Goal: Task Accomplishment & Management: Manage account settings

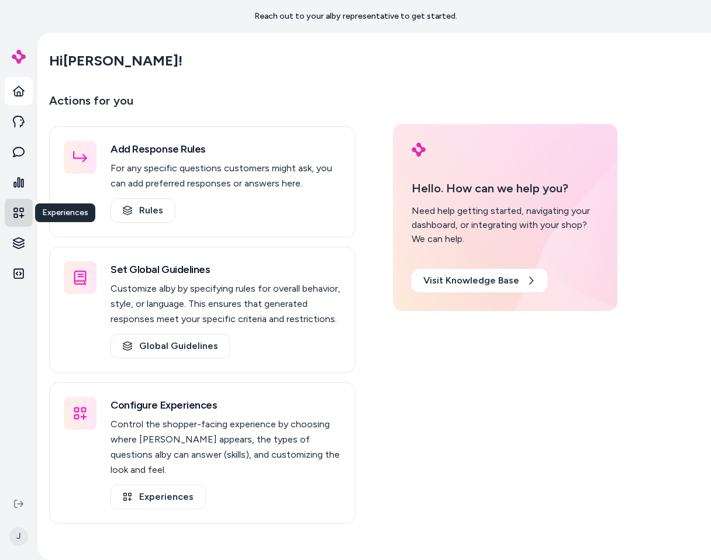
click at [27, 216] on link "Experiences" at bounding box center [19, 213] width 28 height 28
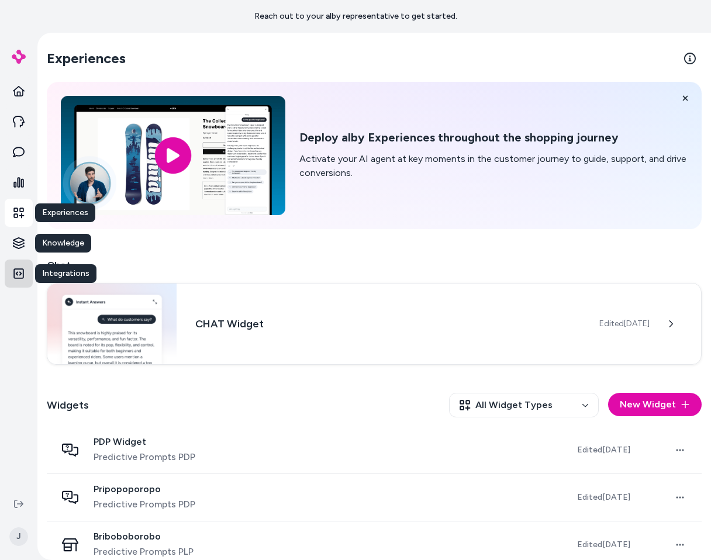
click at [21, 276] on icon at bounding box center [19, 274] width 12 height 12
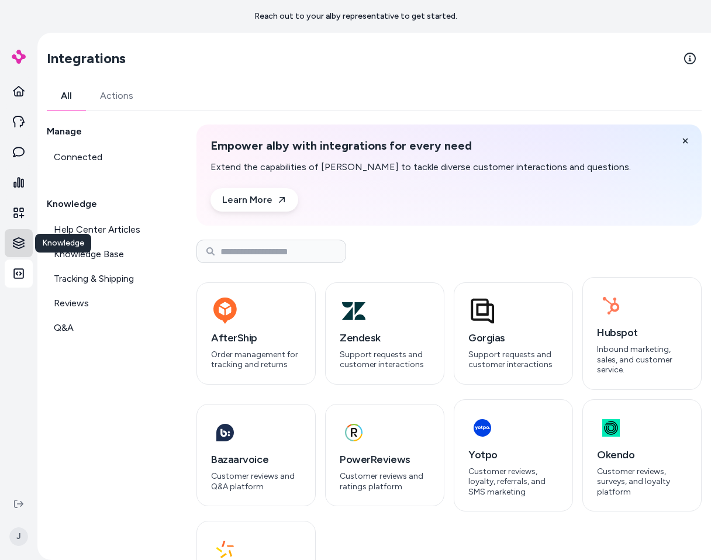
click at [16, 243] on html "Reach out to your alby representative to get started. Home Agents Inbox Analyti…" at bounding box center [355, 280] width 711 height 560
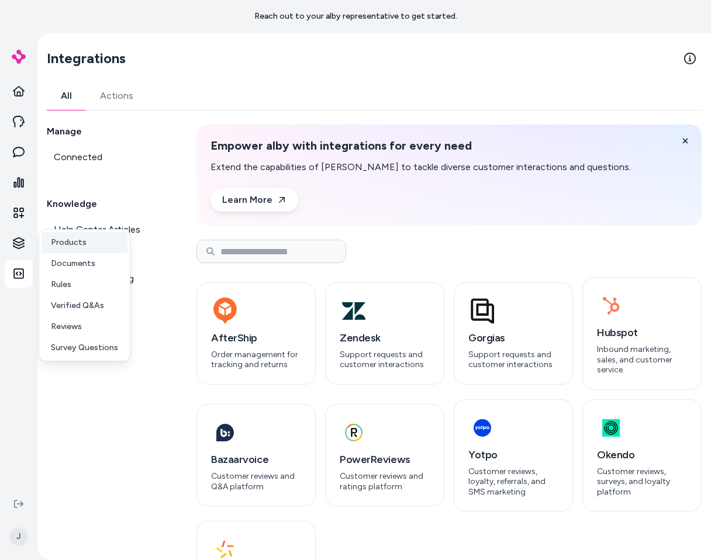
click at [62, 242] on p "Products" at bounding box center [69, 243] width 36 height 12
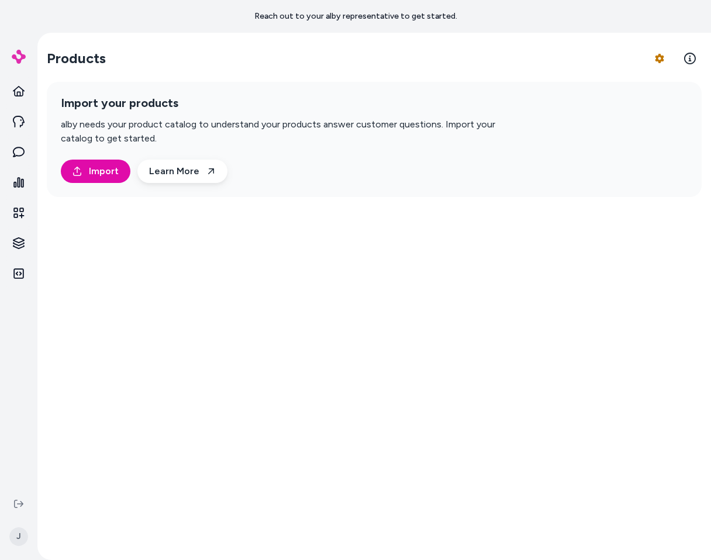
click at [242, 258] on div "Products Product Feed Options Import your products alby needs your product cata…" at bounding box center [374, 297] width 674 height 528
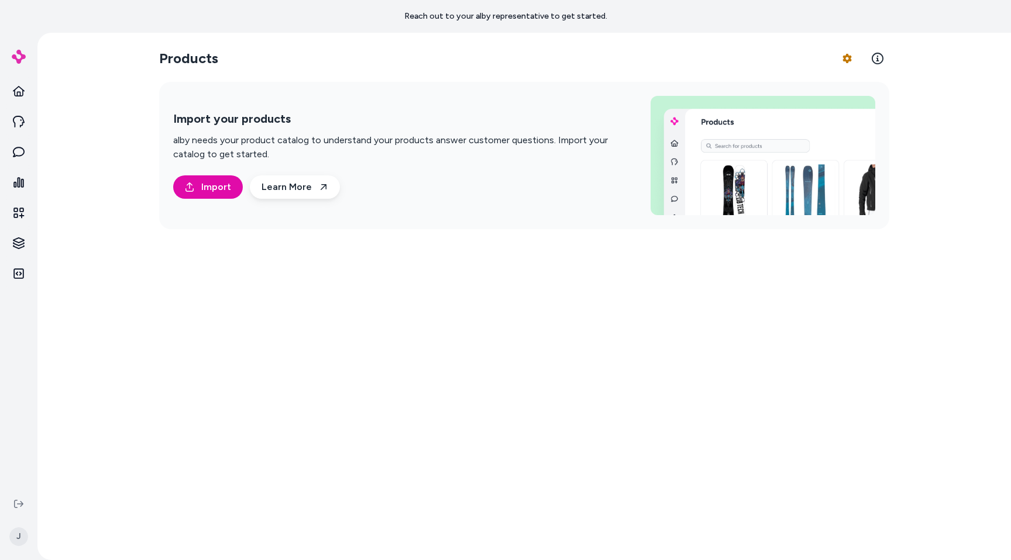
click at [634, 441] on div "Products Product Feed Options Import your products alby needs your product cata…" at bounding box center [524, 297] width 749 height 528
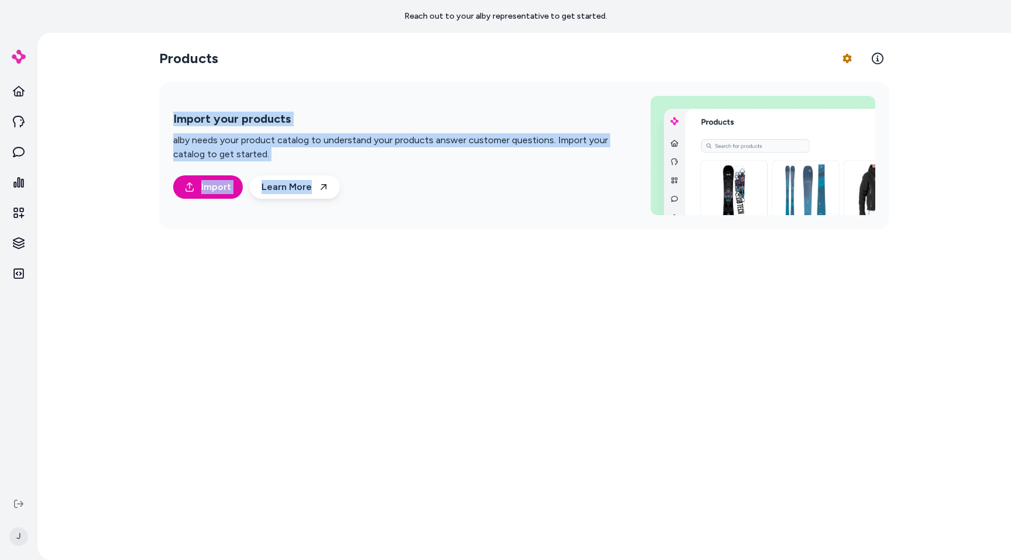
click at [634, 441] on div "Products Product Feed Options Import your products alby needs your product cata…" at bounding box center [524, 297] width 749 height 528
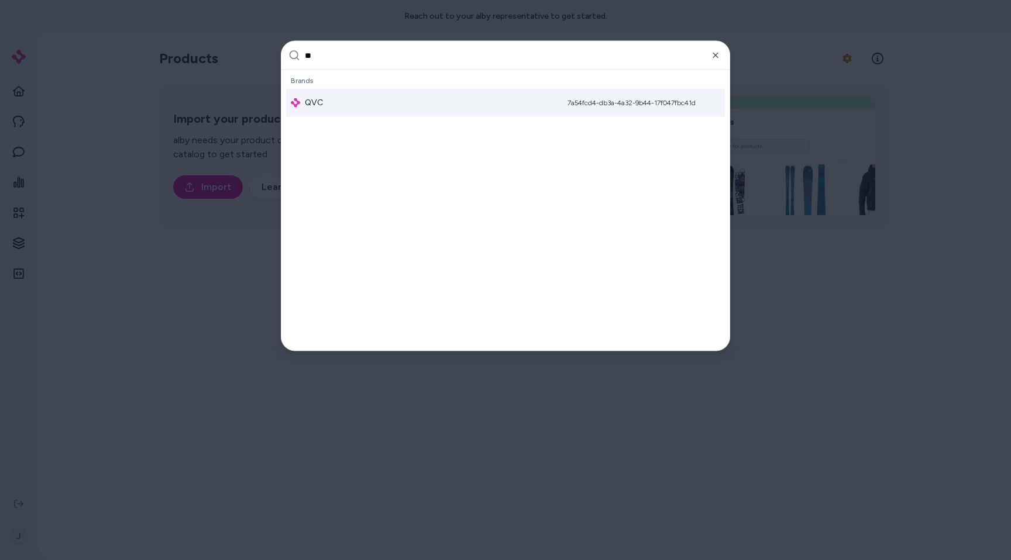
type input "***"
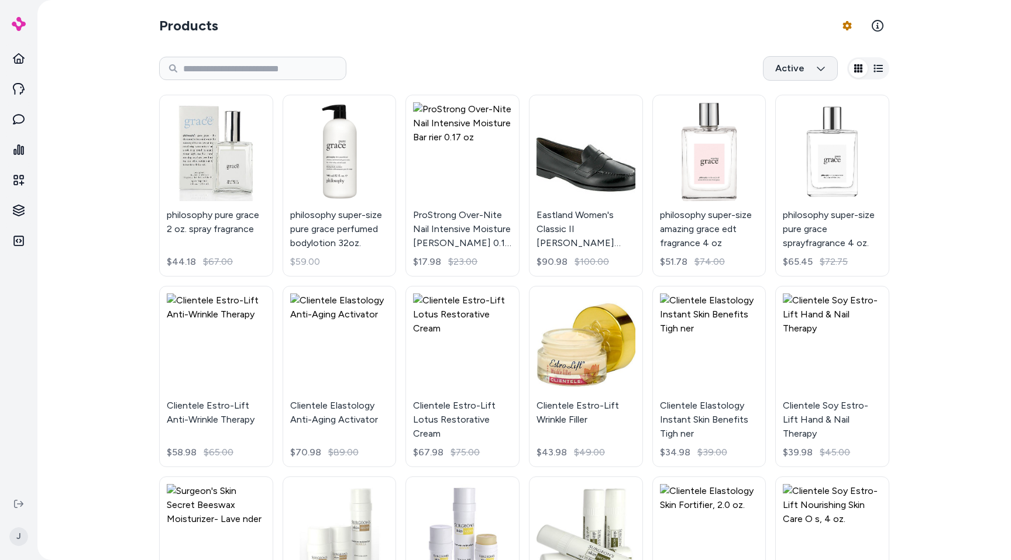
click at [817, 71] on html "Home Agents Inbox Analytics Experiences Knowledge Integrations J Products Produ…" at bounding box center [505, 280] width 1011 height 560
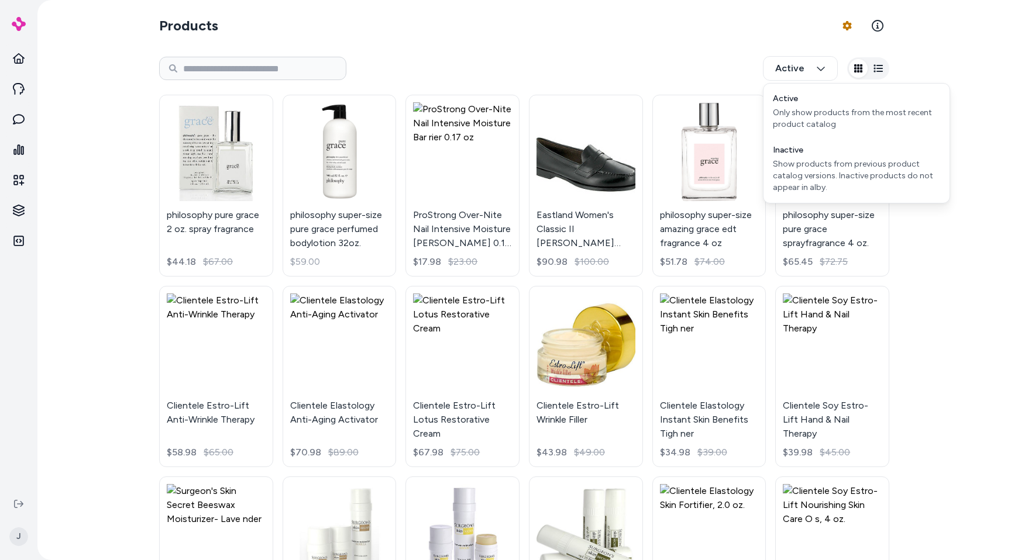
click at [644, 84] on html "Home Agents Inbox Analytics Experiences Knowledge Integrations J Products Produ…" at bounding box center [505, 280] width 1011 height 560
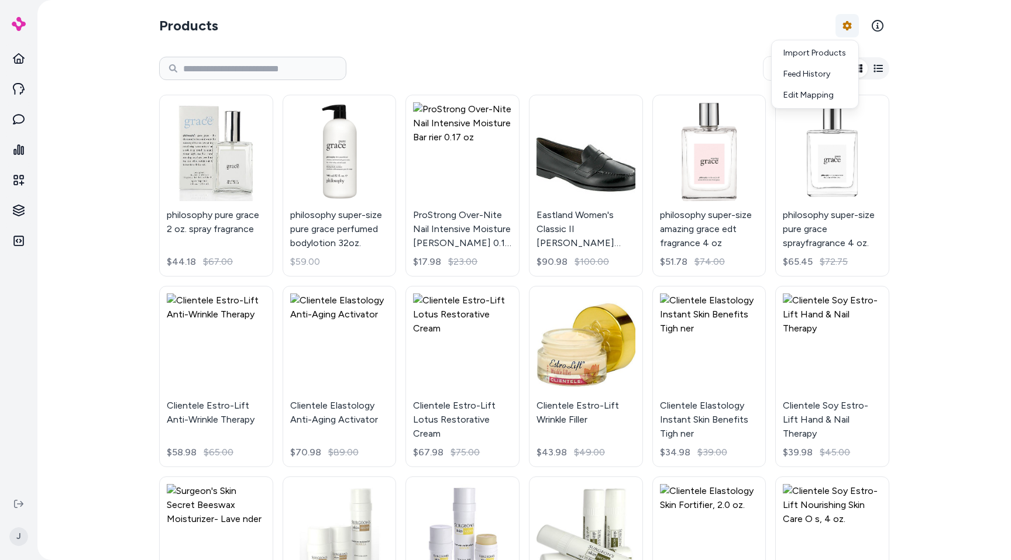
click at [840, 27] on html "Home Agents Inbox Analytics Experiences Knowledge Integrations J Products Produ…" at bounding box center [505, 280] width 1011 height 560
click at [817, 69] on div "Feed History" at bounding box center [815, 74] width 82 height 21
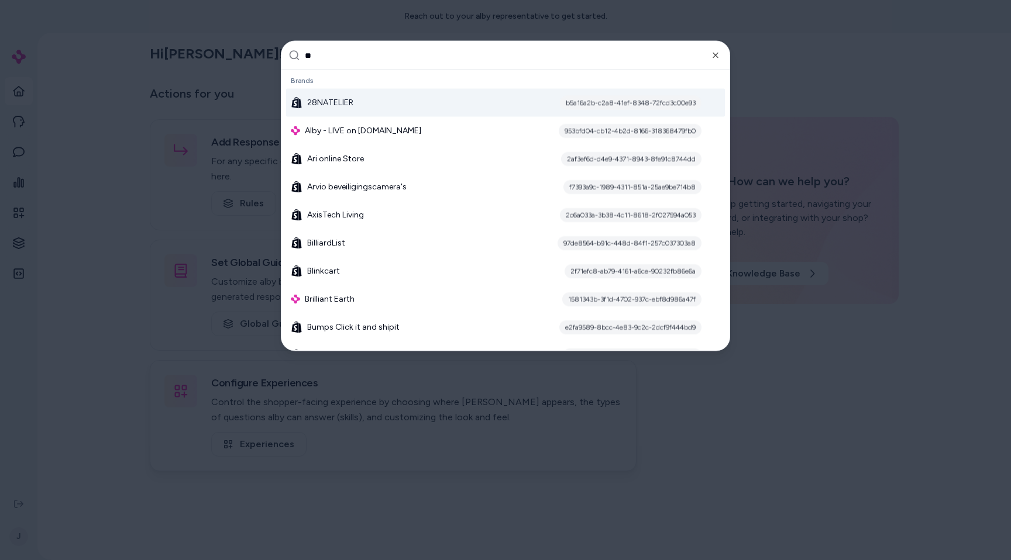
type input "***"
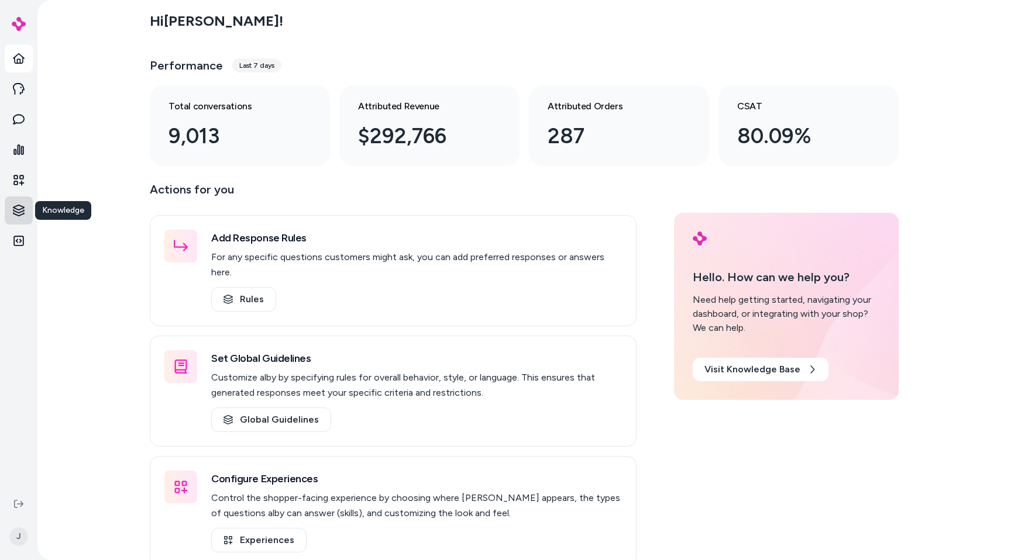
click at [7, 200] on html "Home Agents Inbox Analytics Experiences Knowledge Knowledge Knowledge Integrati…" at bounding box center [505, 280] width 1011 height 560
click at [87, 213] on link "Products" at bounding box center [85, 209] width 86 height 21
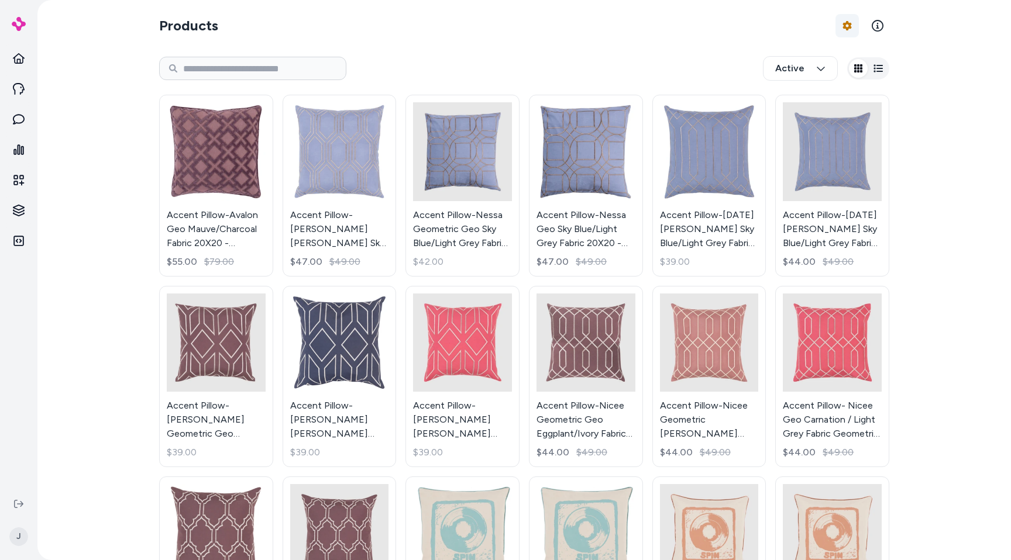
click at [849, 30] on html "Home Agents Inbox Analytics Experiences Knowledge Integrations J Products Produ…" at bounding box center [505, 280] width 1011 height 560
click at [817, 95] on link "Edit Mapping" at bounding box center [815, 95] width 82 height 21
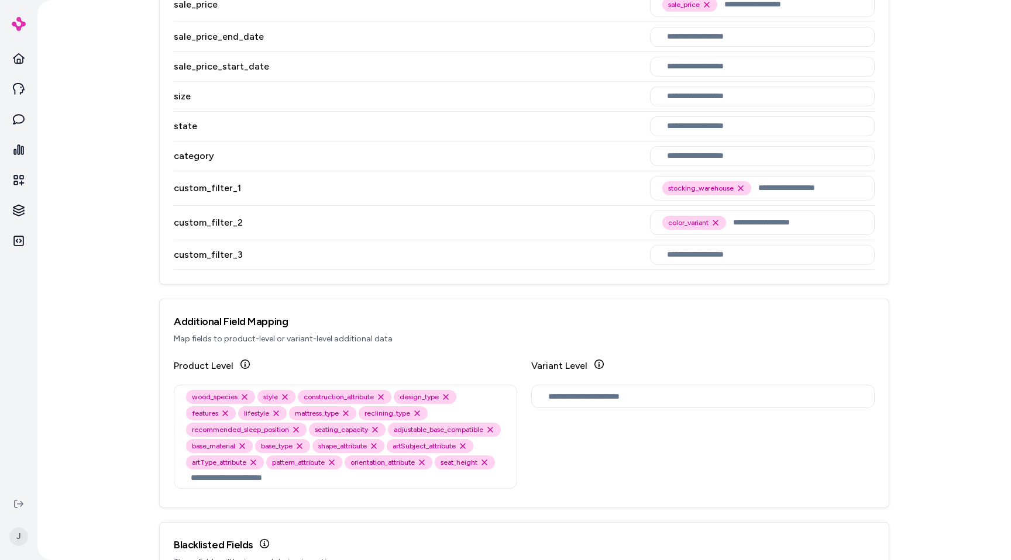
scroll to position [1349, 0]
